Goal: Information Seeking & Learning: Learn about a topic

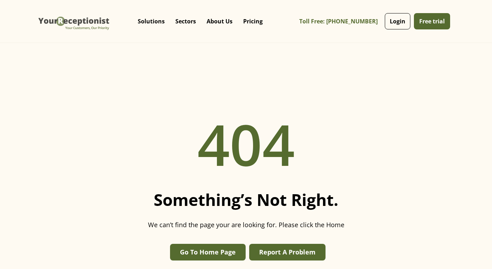
click at [100, 21] on img "home" at bounding box center [74, 21] width 75 height 32
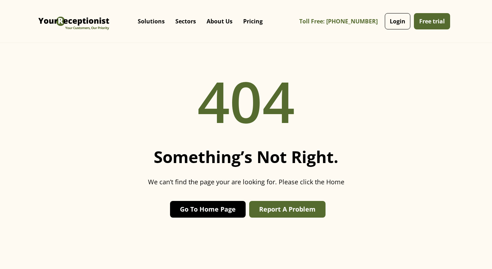
click at [220, 212] on link "Go To Home Page" at bounding box center [208, 209] width 76 height 17
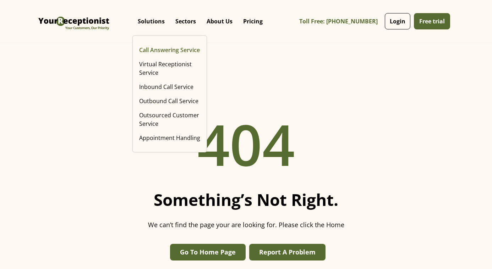
click at [157, 50] on link "Call Answering Service" at bounding box center [169, 50] width 67 height 14
click at [171, 66] on link "Virtual Receptionist Service" at bounding box center [169, 68] width 67 height 23
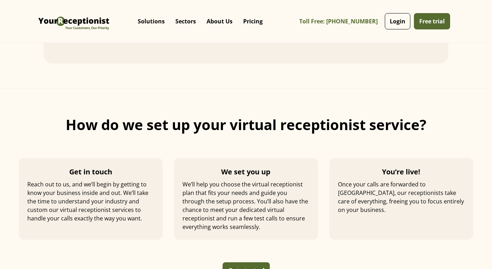
scroll to position [2238, 0]
